Goal: Check status: Check status

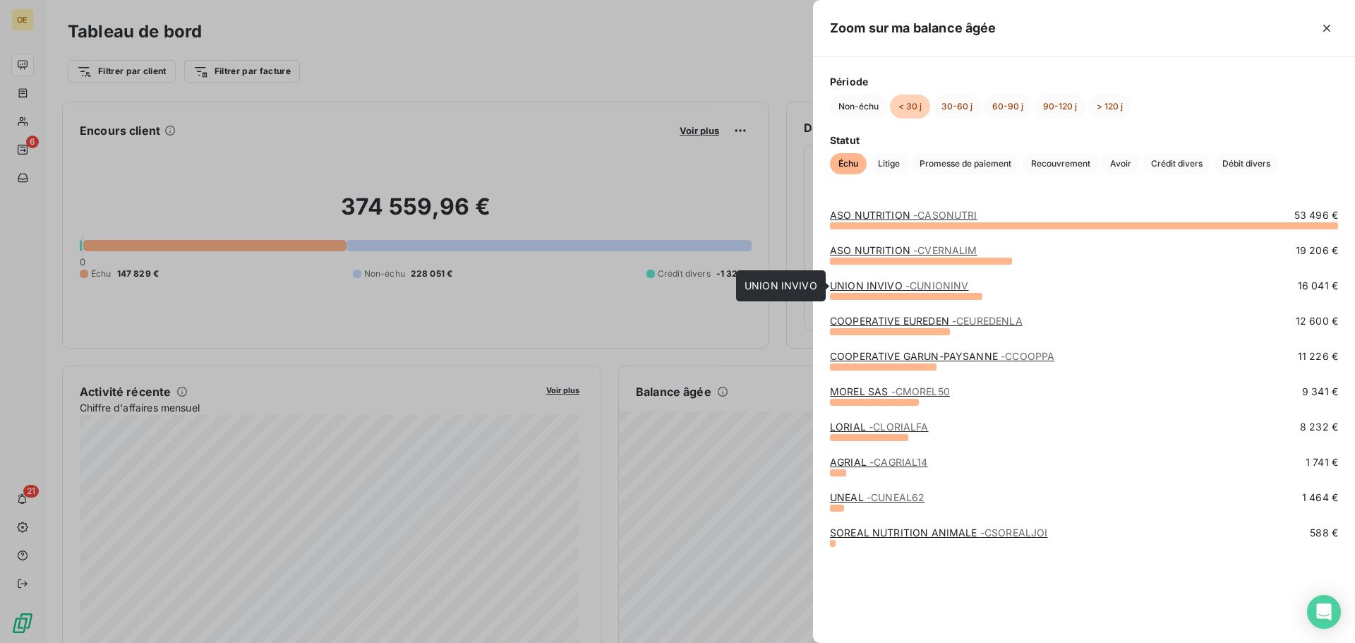
click at [935, 282] on span "- [PERSON_NAME]" at bounding box center [937, 285] width 64 height 12
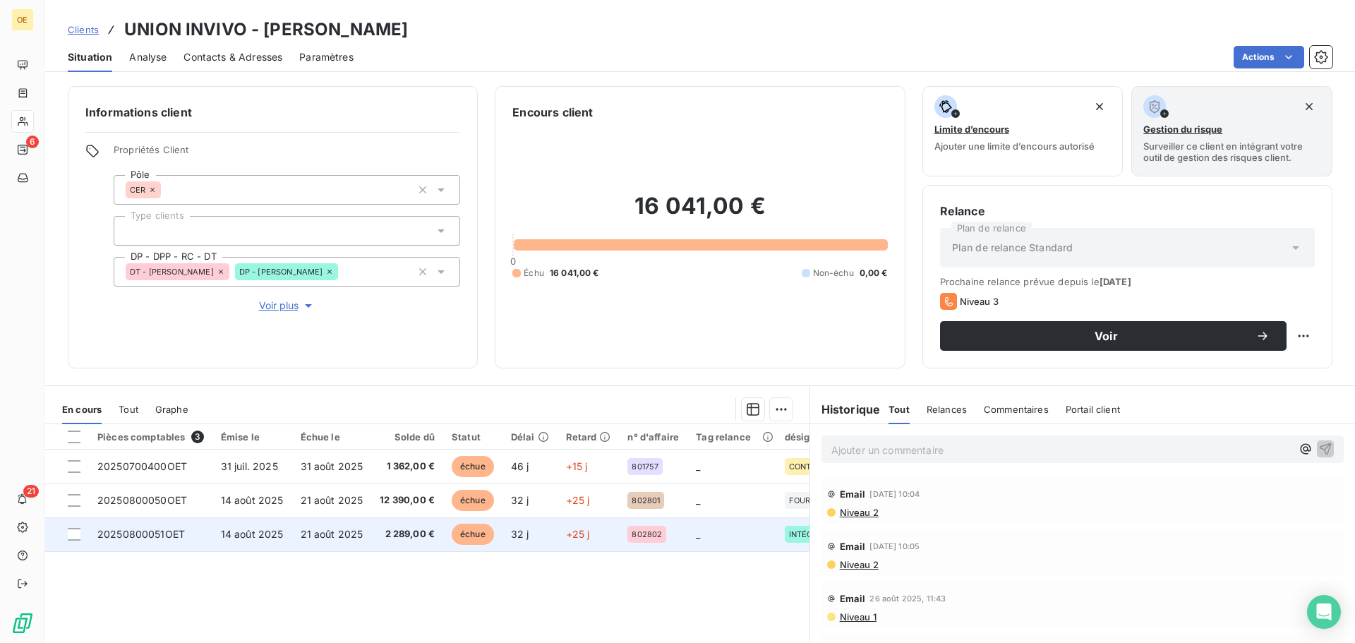
click at [375, 531] on td "2 289,00 €" at bounding box center [407, 534] width 72 height 34
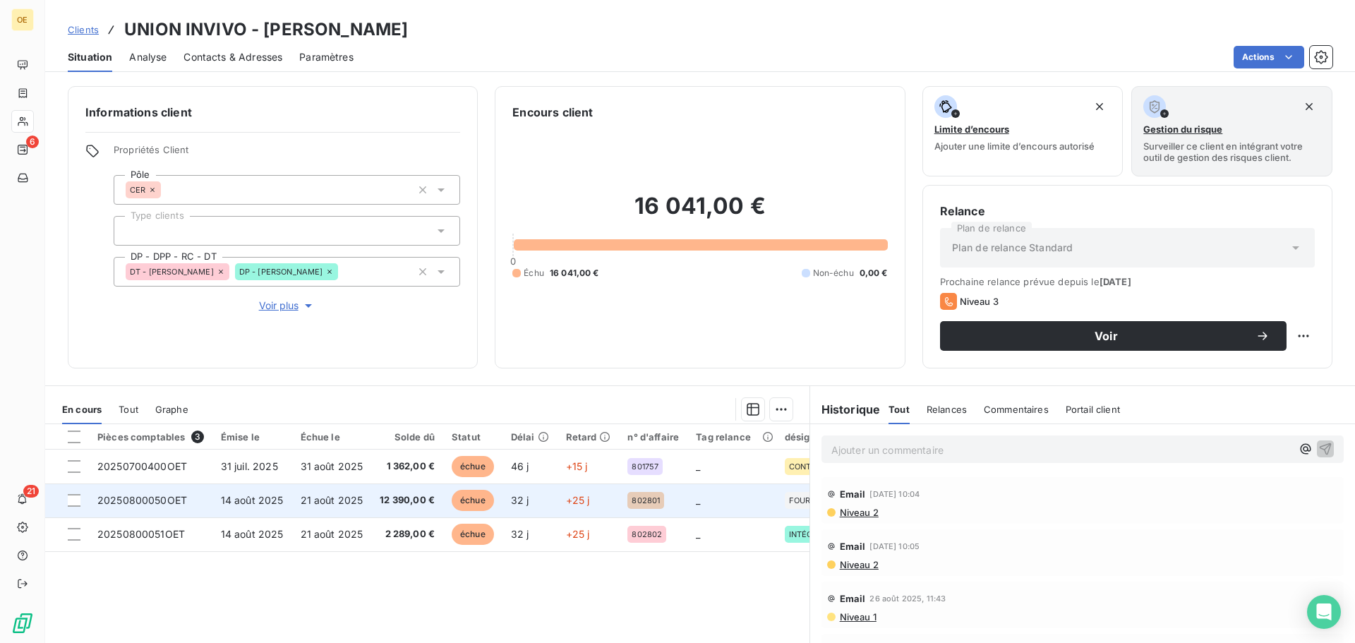
click at [319, 505] on span "21 août 2025" at bounding box center [332, 500] width 63 height 12
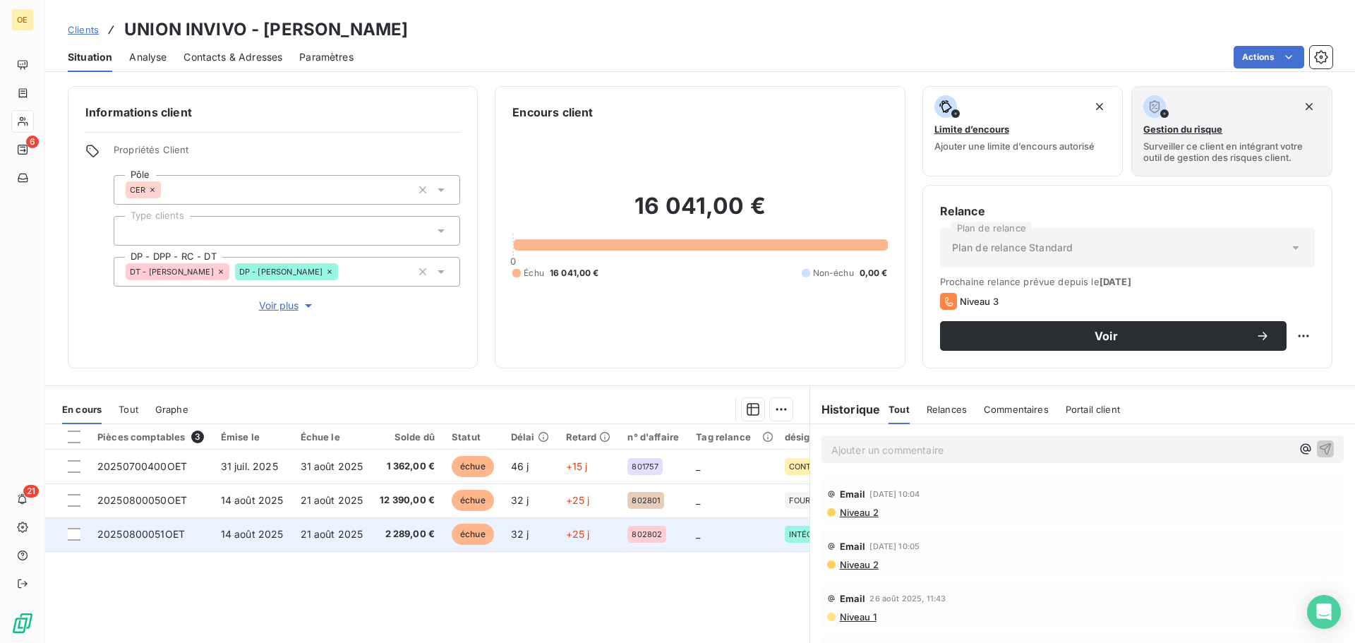
click at [337, 536] on span "21 août 2025" at bounding box center [332, 534] width 63 height 12
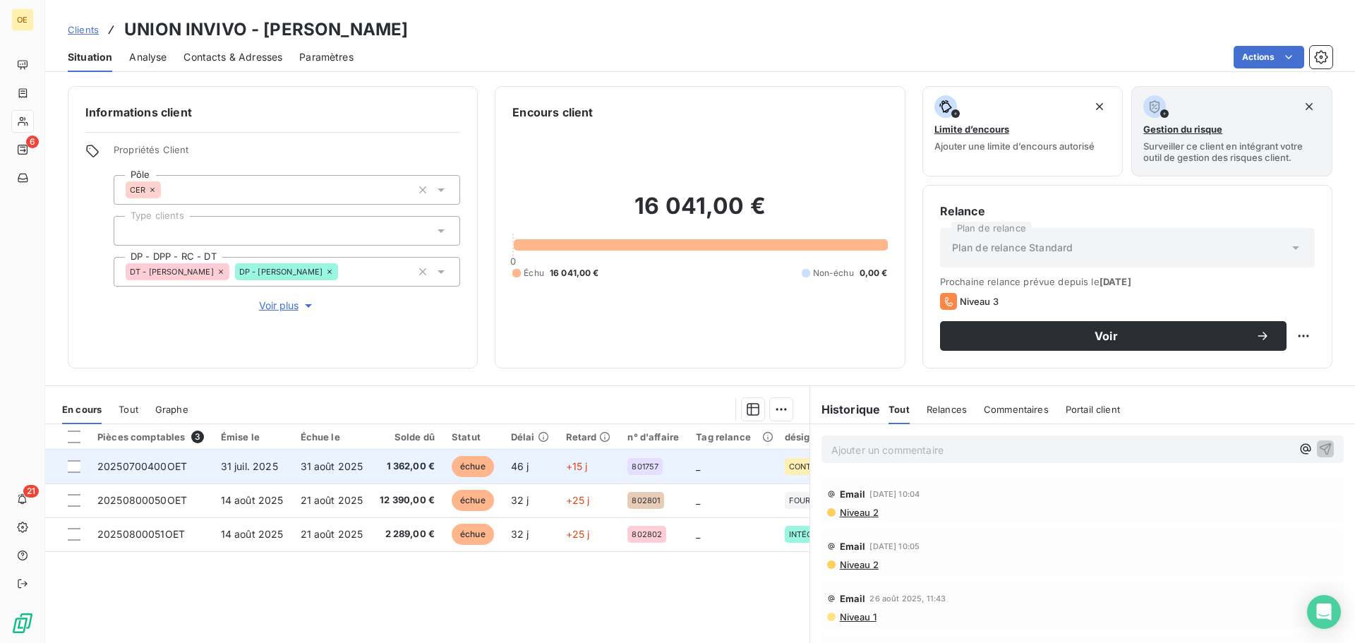
click at [278, 468] on td "31 juil. 2025" at bounding box center [252, 466] width 80 height 34
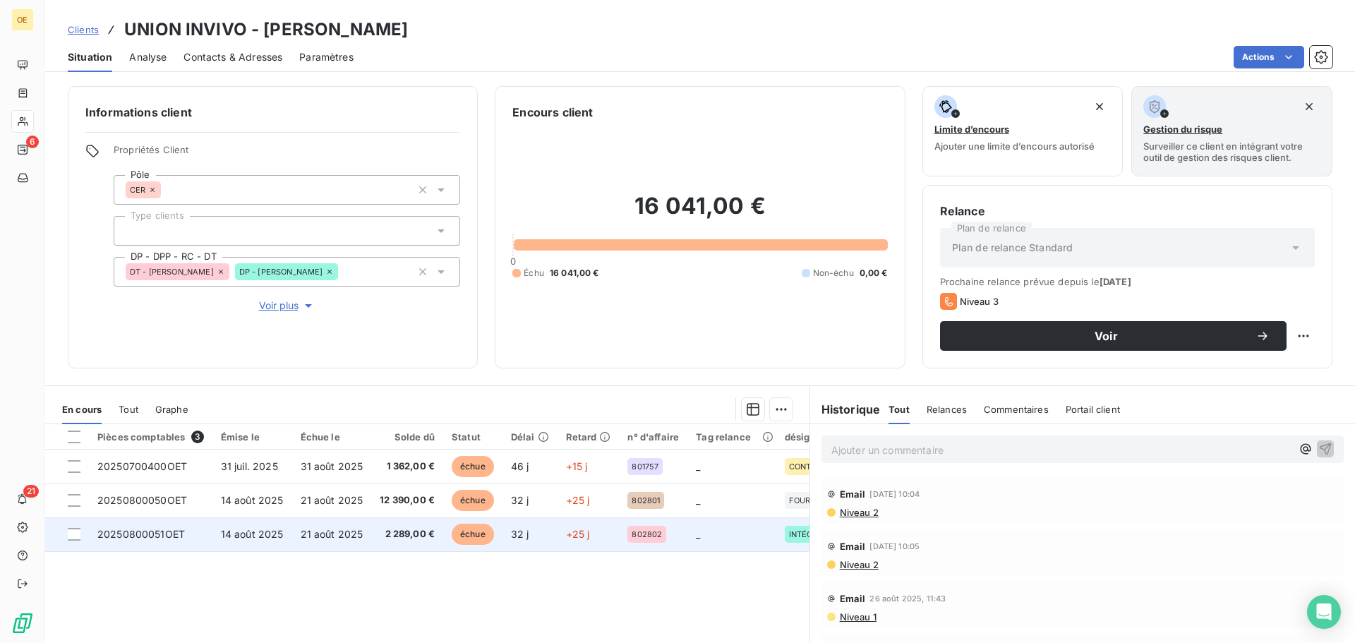
click at [270, 531] on span "14 août 2025" at bounding box center [252, 534] width 63 height 12
